Goal: Task Accomplishment & Management: Manage account settings

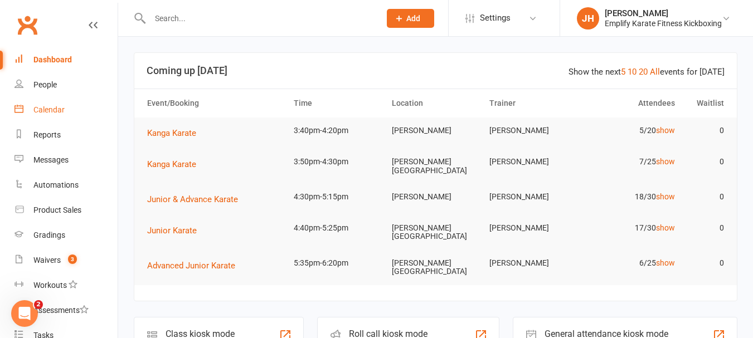
click at [47, 107] on div "Calendar" at bounding box center [48, 109] width 31 height 9
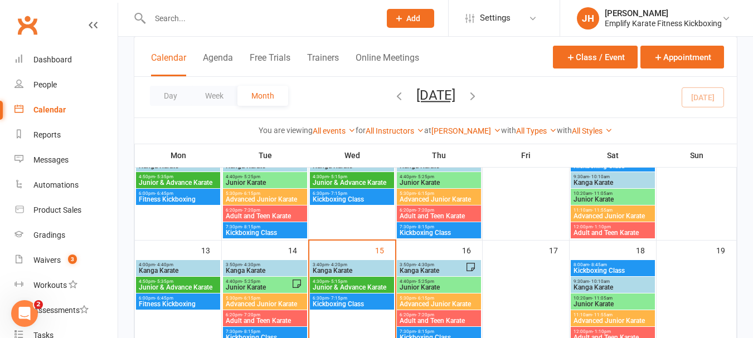
scroll to position [279, 0]
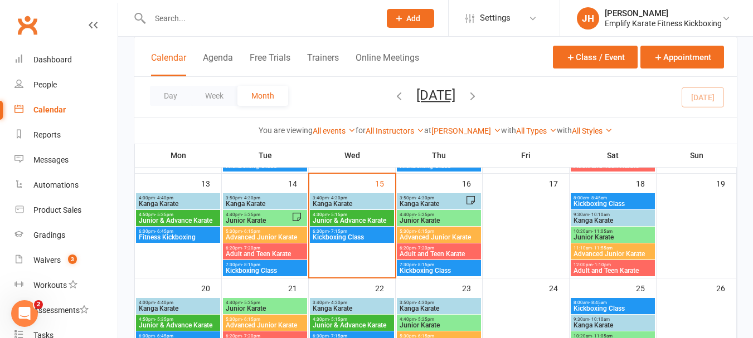
click at [371, 201] on span "Kanga Karate" at bounding box center [352, 204] width 80 height 7
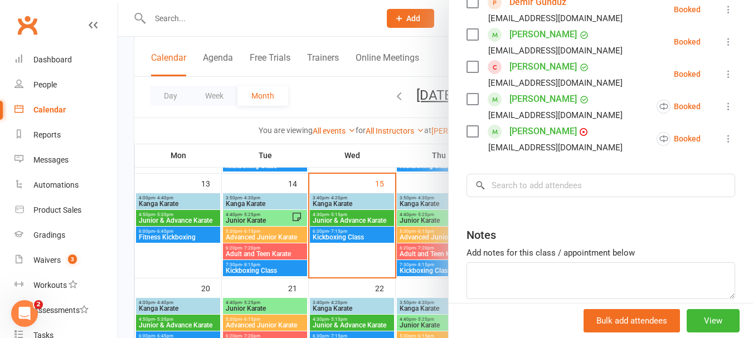
scroll to position [223, 0]
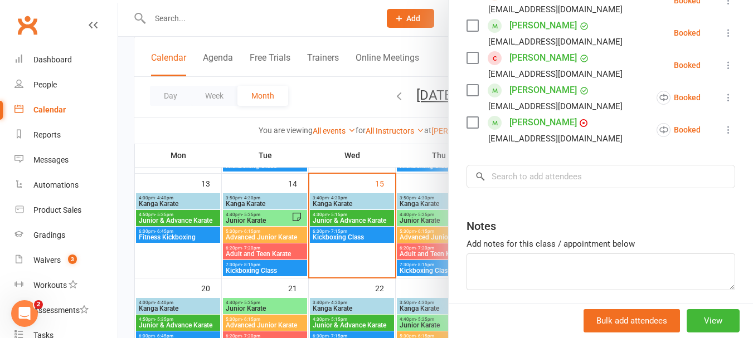
click at [723, 71] on icon at bounding box center [728, 65] width 11 height 11
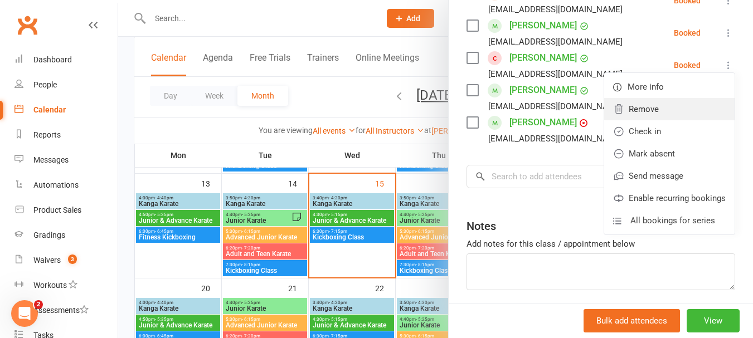
click at [640, 120] on link "Remove" at bounding box center [669, 109] width 130 height 22
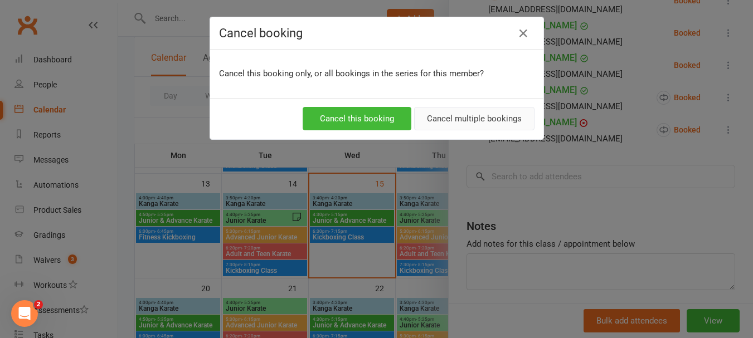
click at [459, 124] on button "Cancel multiple bookings" at bounding box center [474, 118] width 120 height 23
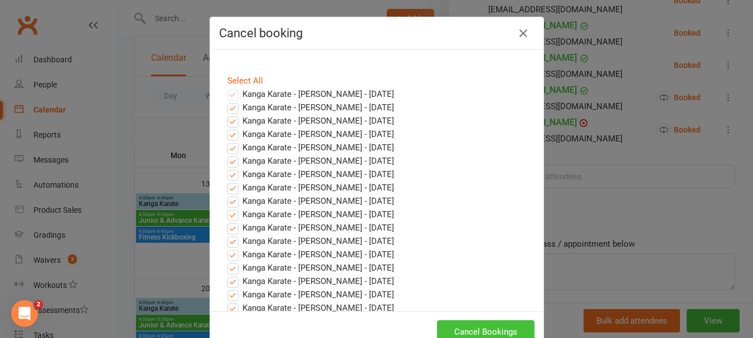
click at [488, 329] on button "Cancel Bookings" at bounding box center [486, 331] width 98 height 23
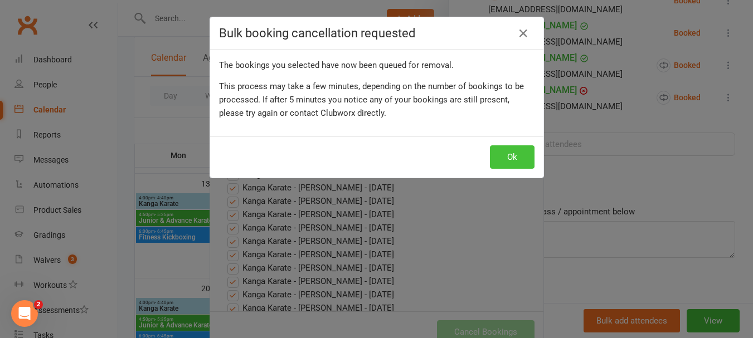
click at [517, 158] on button "Ok" at bounding box center [512, 156] width 45 height 23
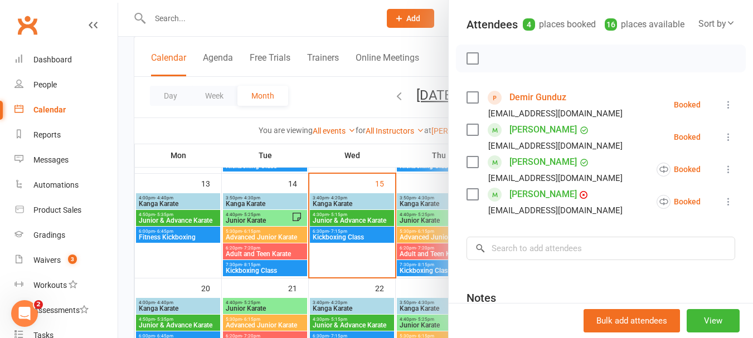
scroll to position [111, 0]
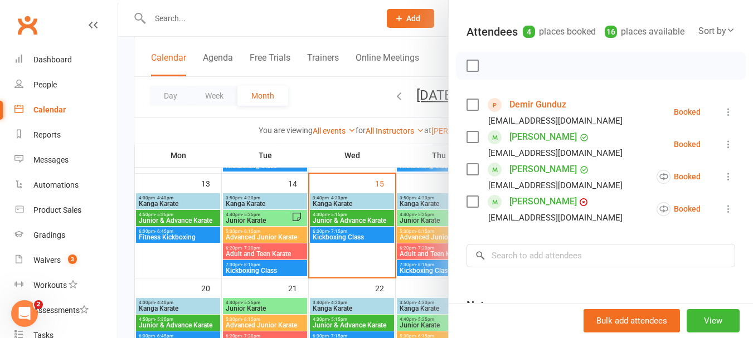
click at [470, 71] on label at bounding box center [471, 65] width 11 height 11
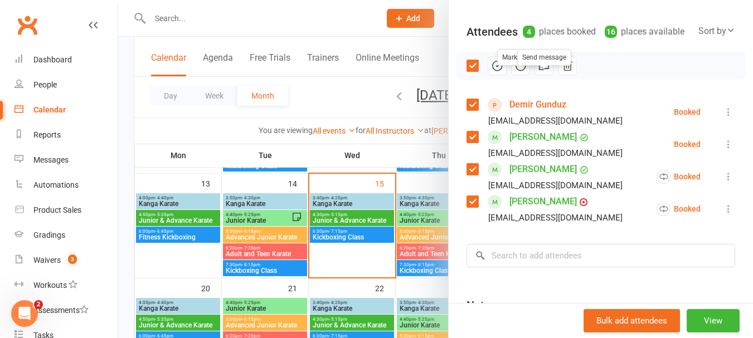
click at [511, 75] on button "button" at bounding box center [520, 65] width 19 height 19
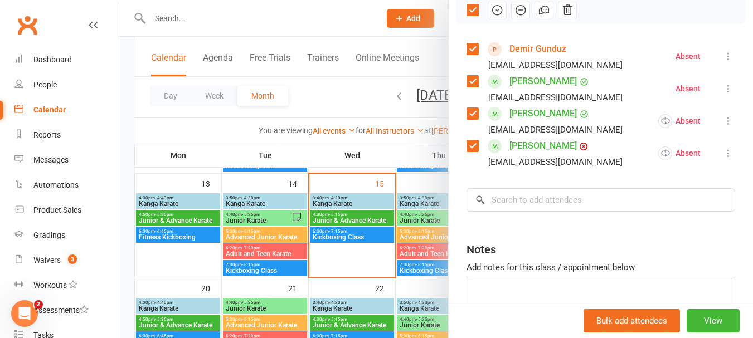
click at [474, 87] on label at bounding box center [471, 81] width 11 height 11
click at [495, 16] on icon "button" at bounding box center [497, 10] width 12 height 12
click at [466, 16] on label at bounding box center [471, 9] width 11 height 11
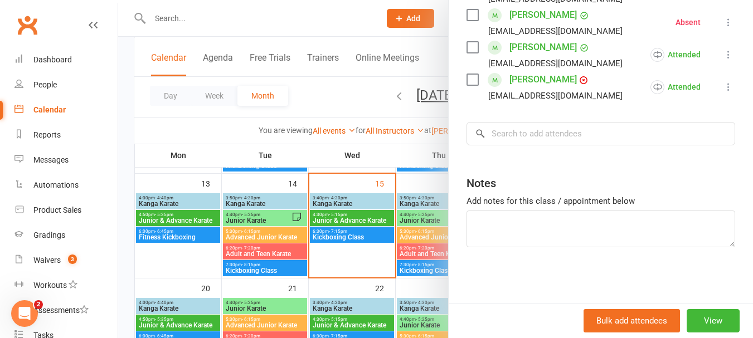
scroll to position [248, 0]
click at [541, 137] on input "search" at bounding box center [600, 133] width 269 height 23
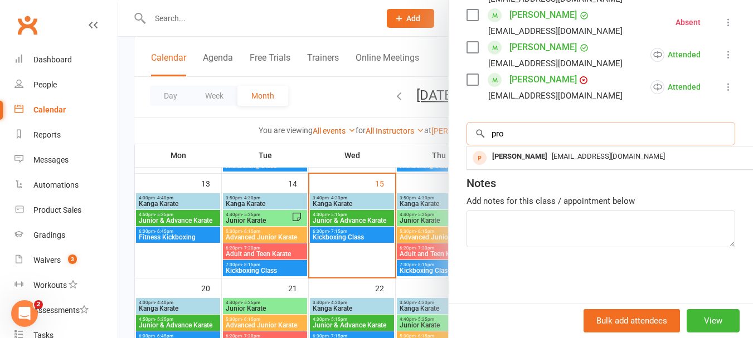
click at [541, 137] on input "pro" at bounding box center [600, 133] width 269 height 23
click at [558, 139] on input "pro" at bounding box center [600, 133] width 269 height 23
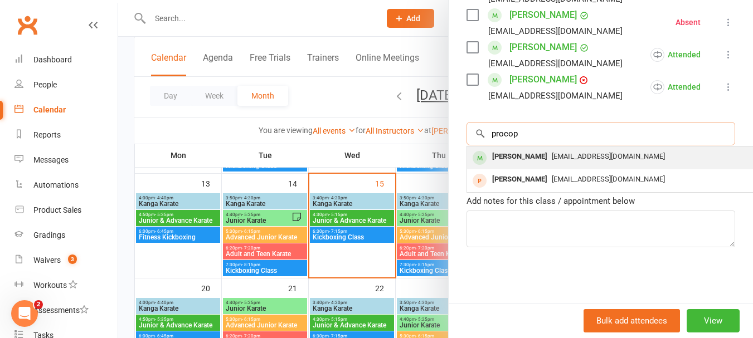
type input "procop"
click at [560, 162] on div "[EMAIL_ADDRESS][DOMAIN_NAME]" at bounding box center [633, 157] width 324 height 16
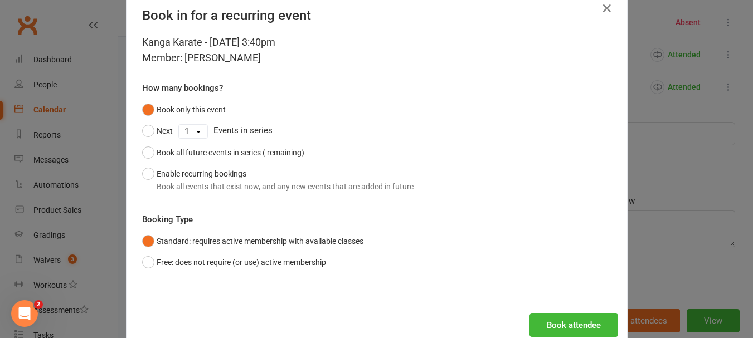
scroll to position [50, 0]
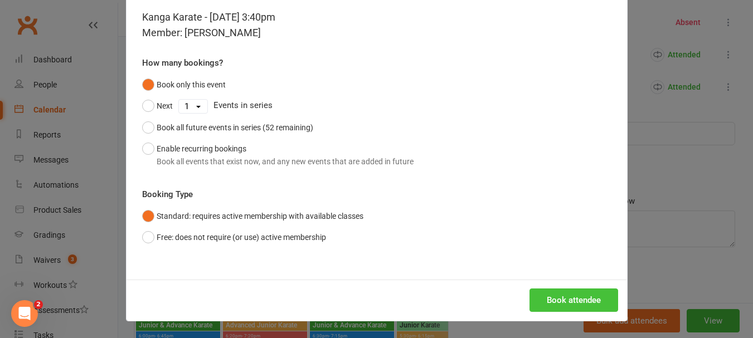
click at [552, 304] on button "Book attendee" at bounding box center [573, 300] width 89 height 23
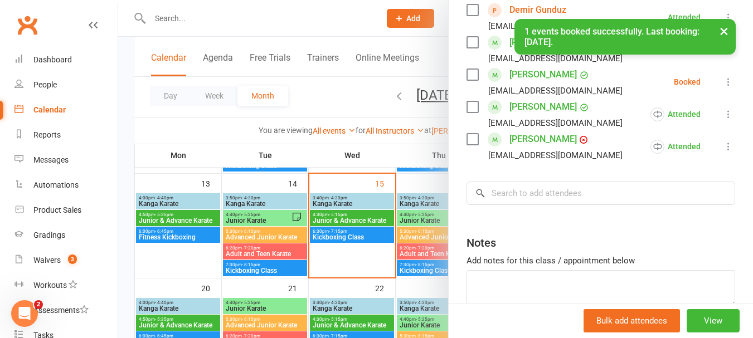
scroll to position [137, 0]
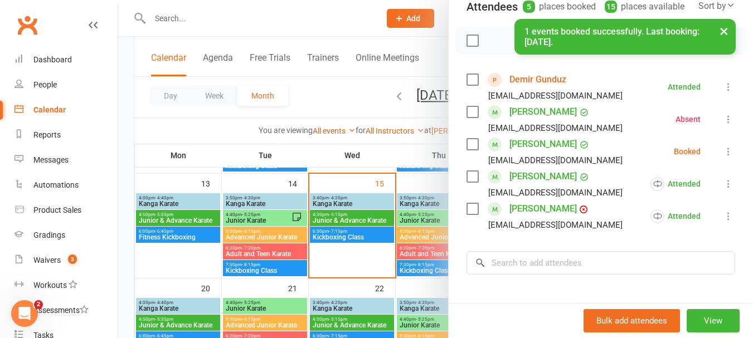
click at [723, 157] on icon at bounding box center [728, 151] width 11 height 11
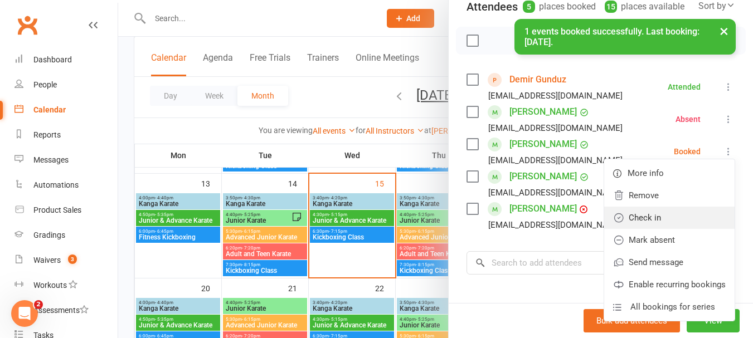
click at [646, 229] on link "Check in" at bounding box center [669, 218] width 130 height 22
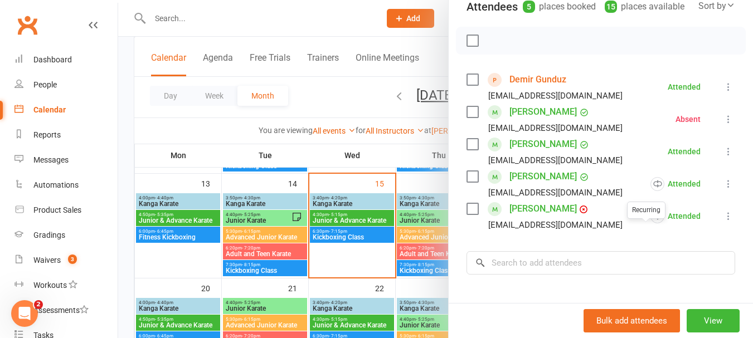
scroll to position [248, 0]
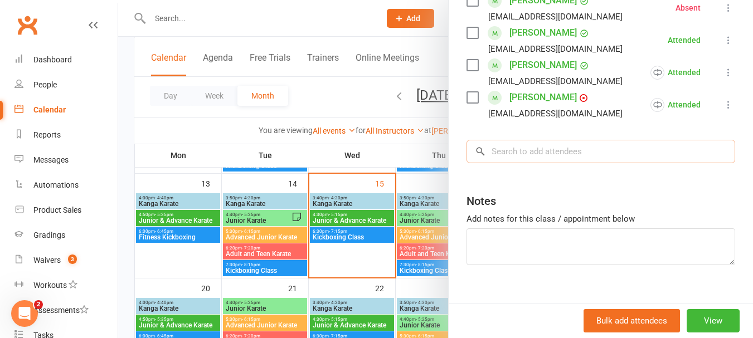
click at [588, 163] on input "search" at bounding box center [600, 151] width 269 height 23
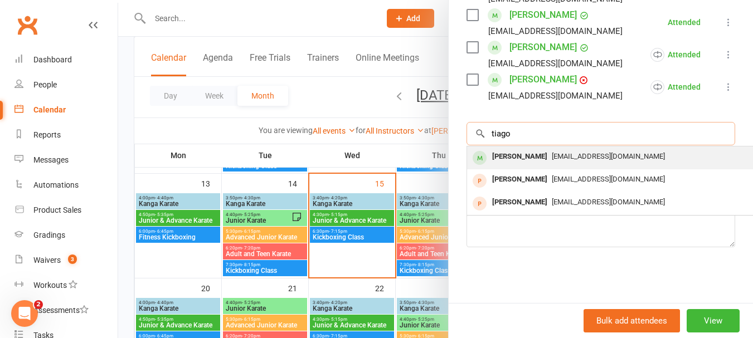
type input "tiago"
click at [583, 152] on span "[EMAIL_ADDRESS][DOMAIN_NAME]" at bounding box center [608, 156] width 113 height 8
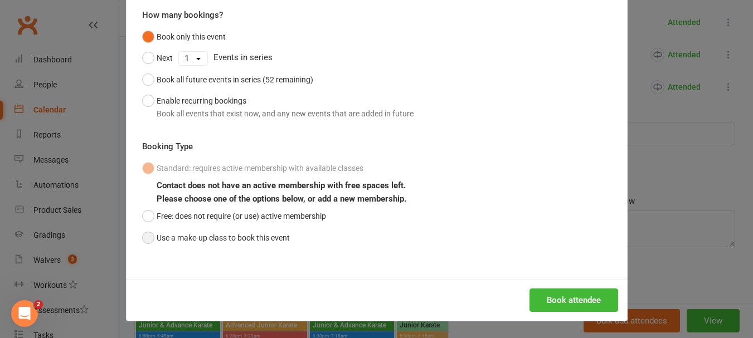
click at [211, 245] on button "Use a make-up class to book this event" at bounding box center [216, 237] width 148 height 21
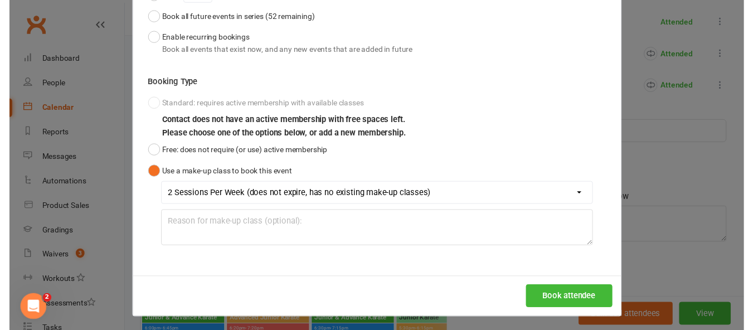
scroll to position [164, 0]
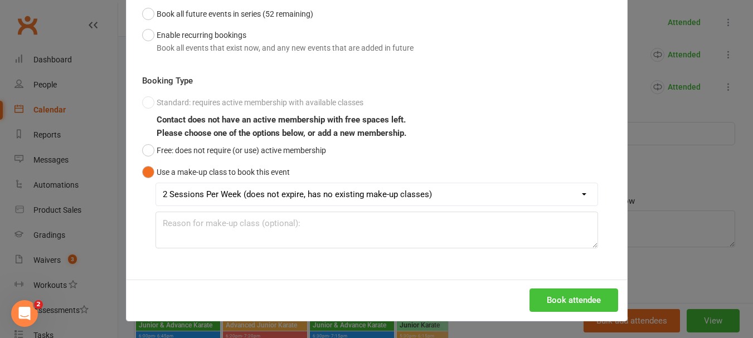
click at [562, 291] on button "Book attendee" at bounding box center [573, 300] width 89 height 23
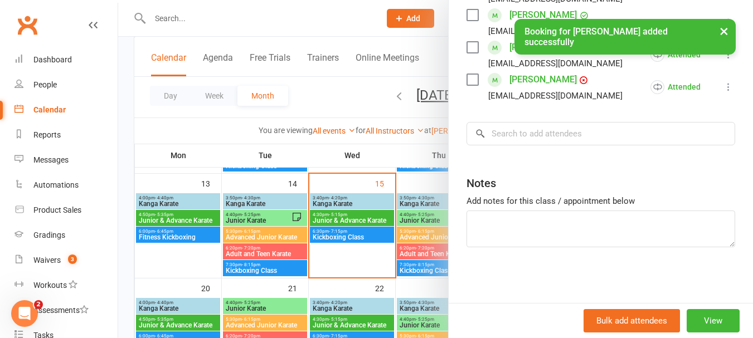
scroll to position [280, 0]
click at [561, 129] on input "search" at bounding box center [600, 133] width 269 height 23
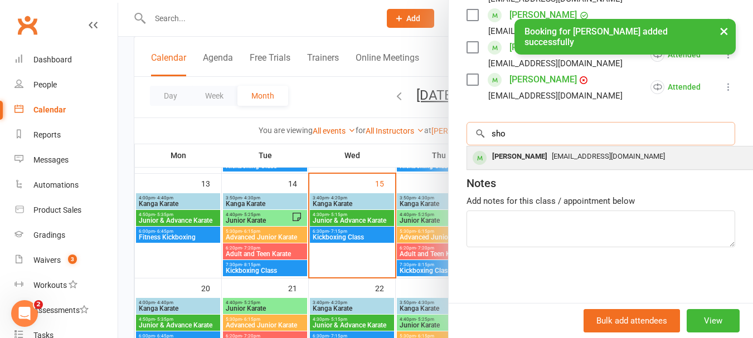
type input "sho"
click at [552, 158] on span "[EMAIL_ADDRESS][DOMAIN_NAME]" at bounding box center [608, 156] width 113 height 8
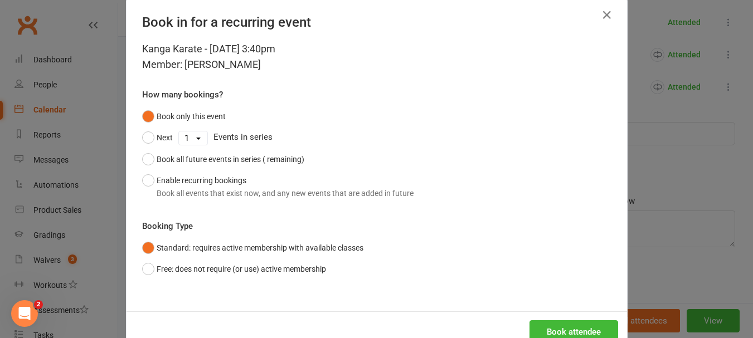
scroll to position [50, 0]
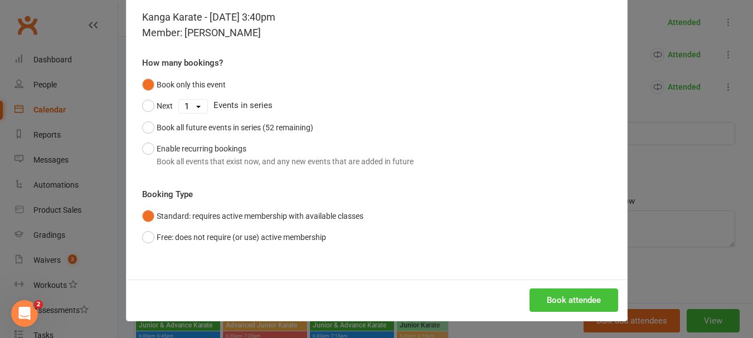
click at [595, 304] on button "Book attendee" at bounding box center [573, 300] width 89 height 23
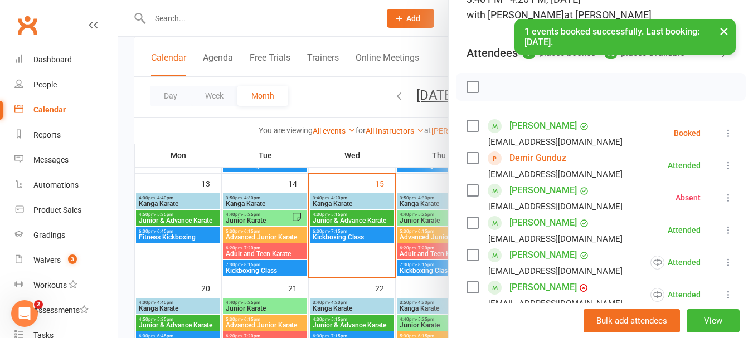
scroll to position [90, 0]
click at [466, 132] on label at bounding box center [471, 126] width 11 height 11
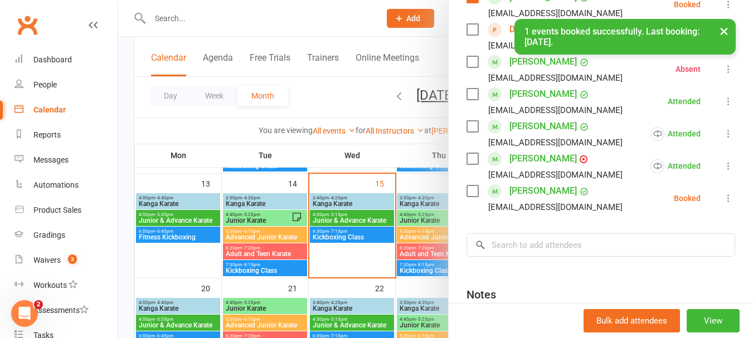
scroll to position [313, 0]
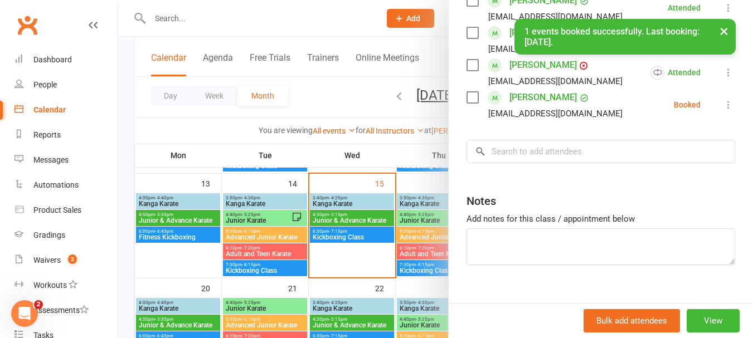
click at [467, 103] on label at bounding box center [471, 97] width 11 height 11
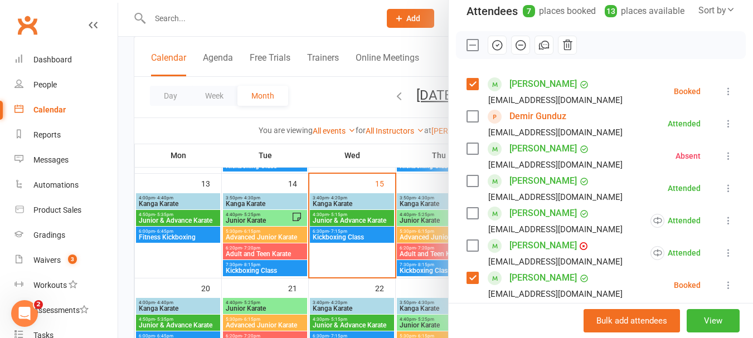
scroll to position [90, 0]
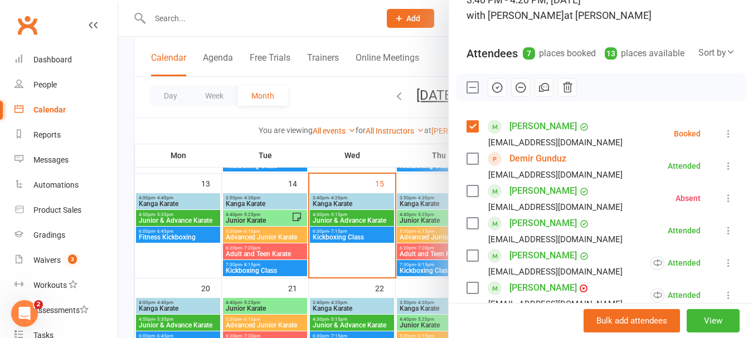
click at [502, 97] on button "button" at bounding box center [497, 87] width 19 height 19
click at [466, 93] on label at bounding box center [471, 87] width 11 height 11
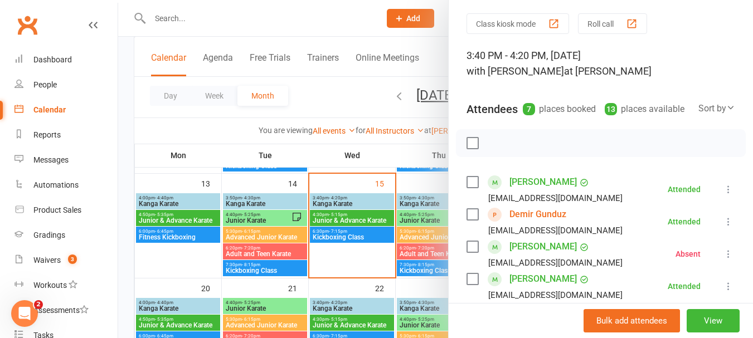
scroll to position [313, 0]
